Goal: Information Seeking & Learning: Stay updated

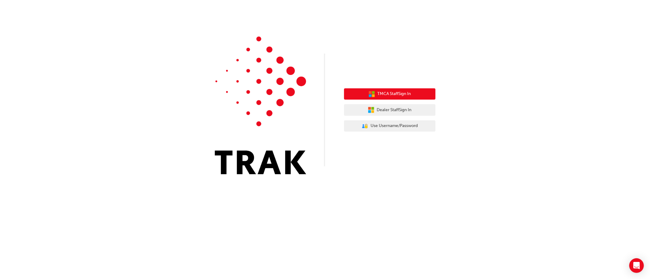
click at [399, 88] on div "TMCA Staff Sign In Dealer Staff Sign In User Authentication Icon - Blue Person,…" at bounding box center [389, 110] width 91 height 53
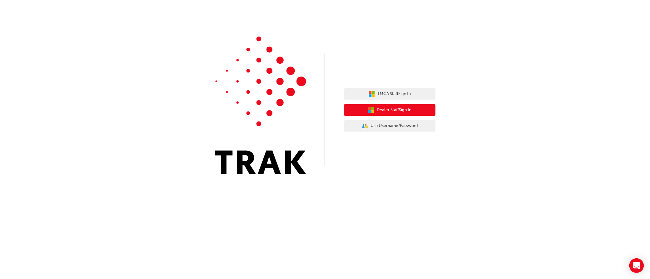
click at [407, 109] on span "Dealer Staff Sign In" at bounding box center [394, 110] width 35 height 7
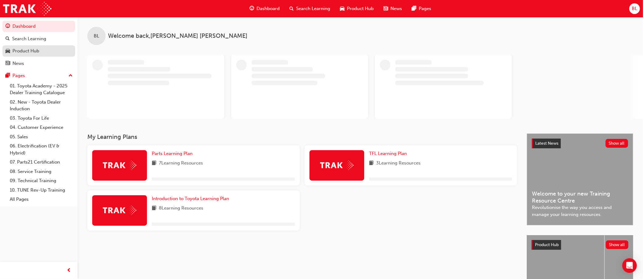
click at [41, 52] on div "Product Hub" at bounding box center [38, 51] width 67 height 8
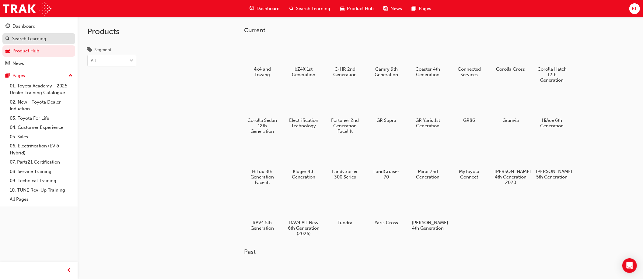
click at [47, 40] on div "Search Learning" at bounding box center [38, 39] width 67 height 8
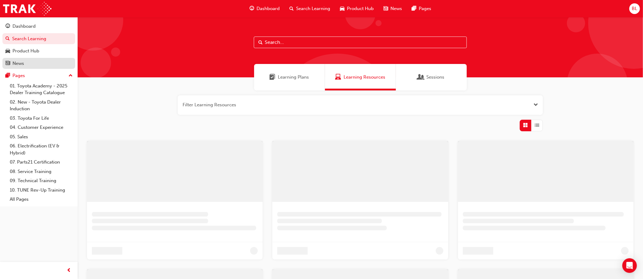
click at [48, 65] on div "News" at bounding box center [38, 64] width 67 height 8
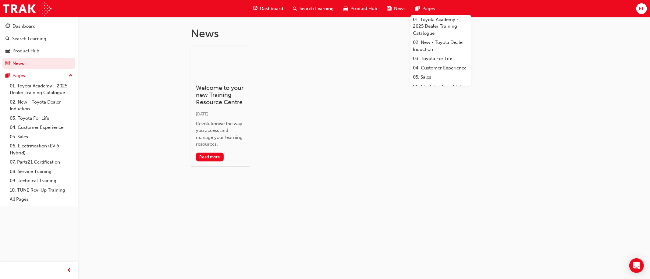
click at [426, 2] on div "Pages" at bounding box center [424, 8] width 29 height 12
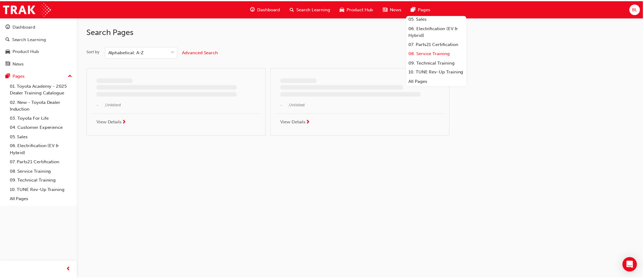
scroll to position [79, 0]
